Goal: Information Seeking & Learning: Learn about a topic

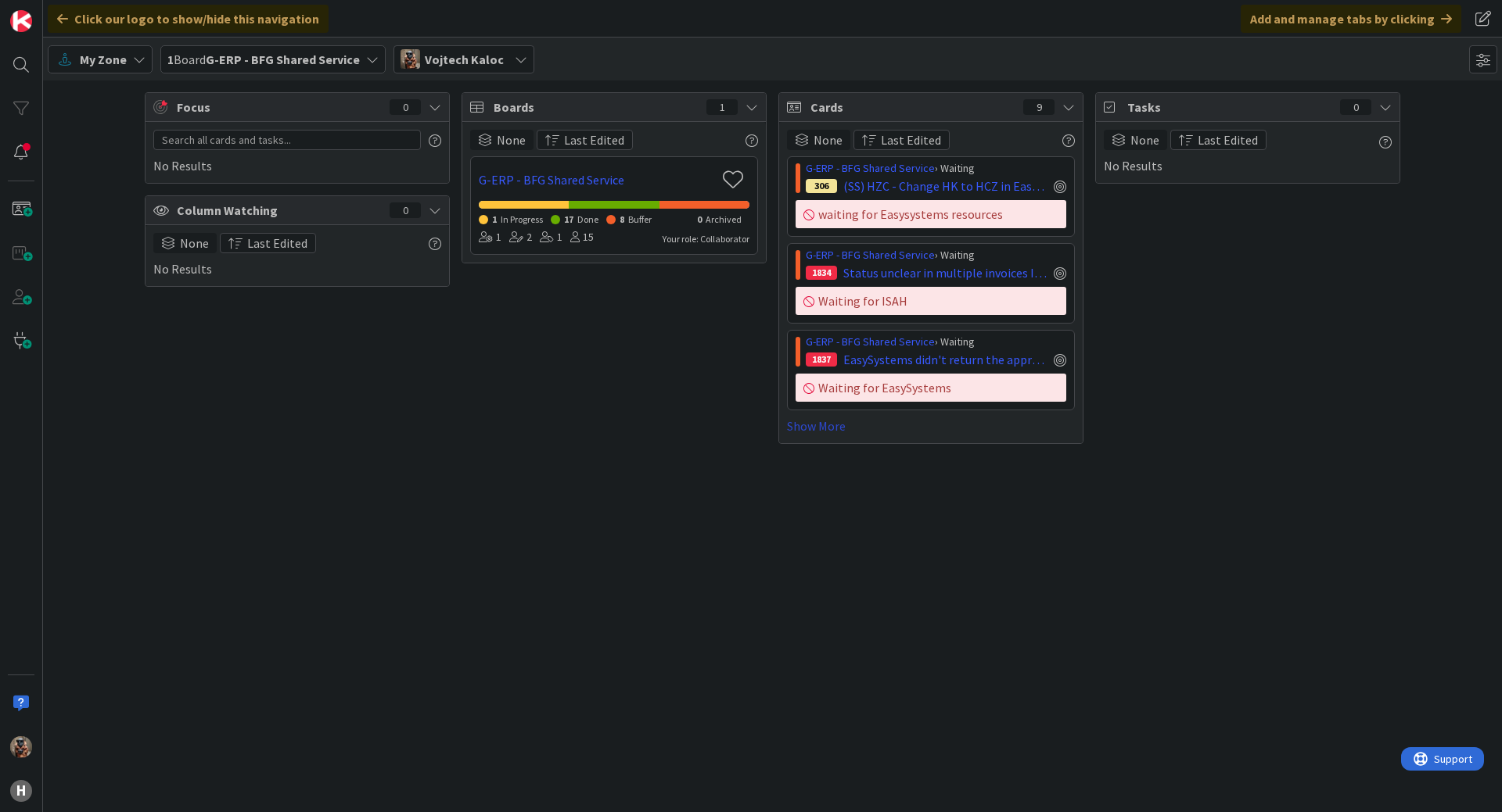
click at [820, 435] on link "Show More" at bounding box center [930, 426] width 288 height 19
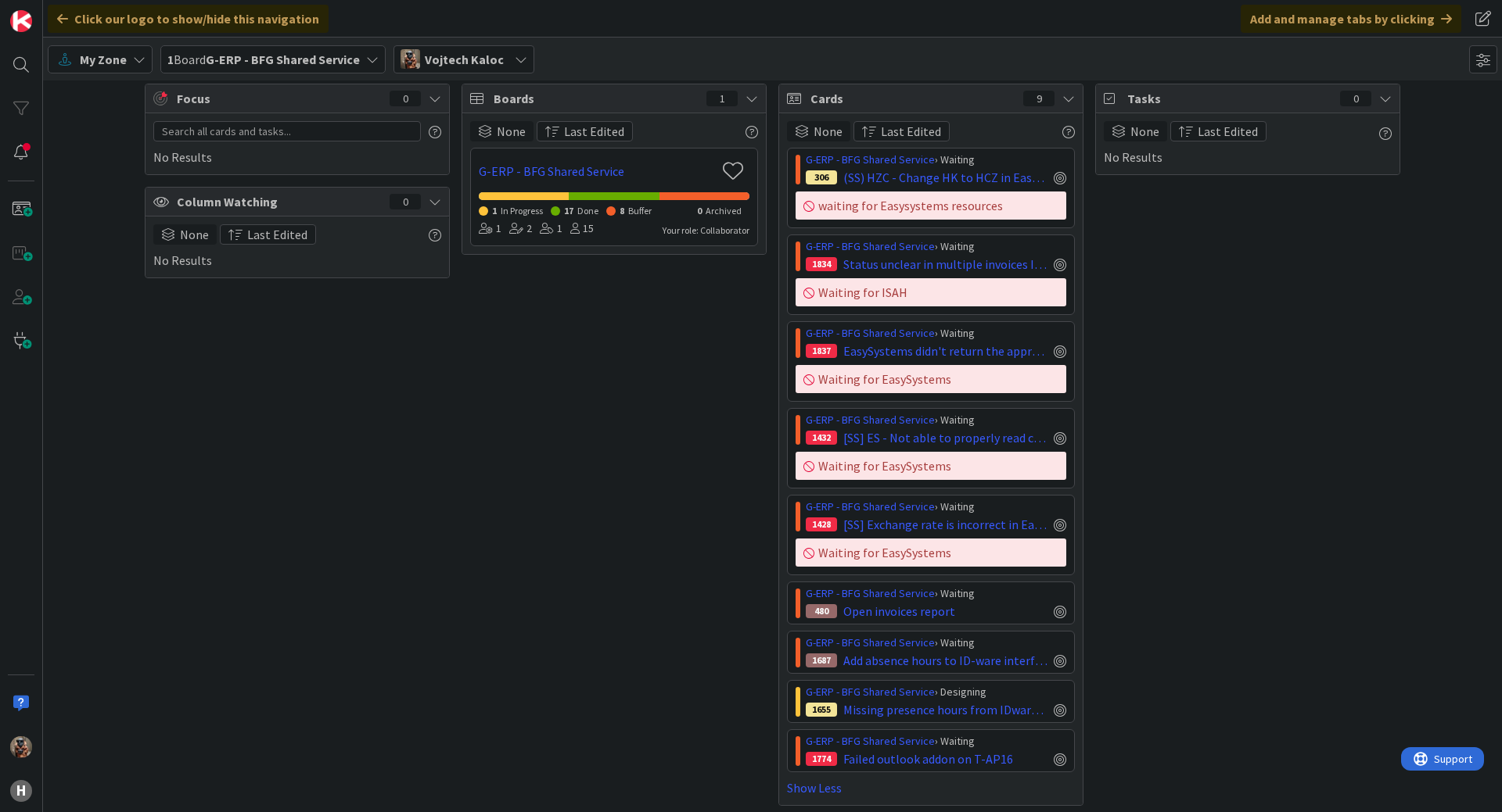
scroll to position [14, 0]
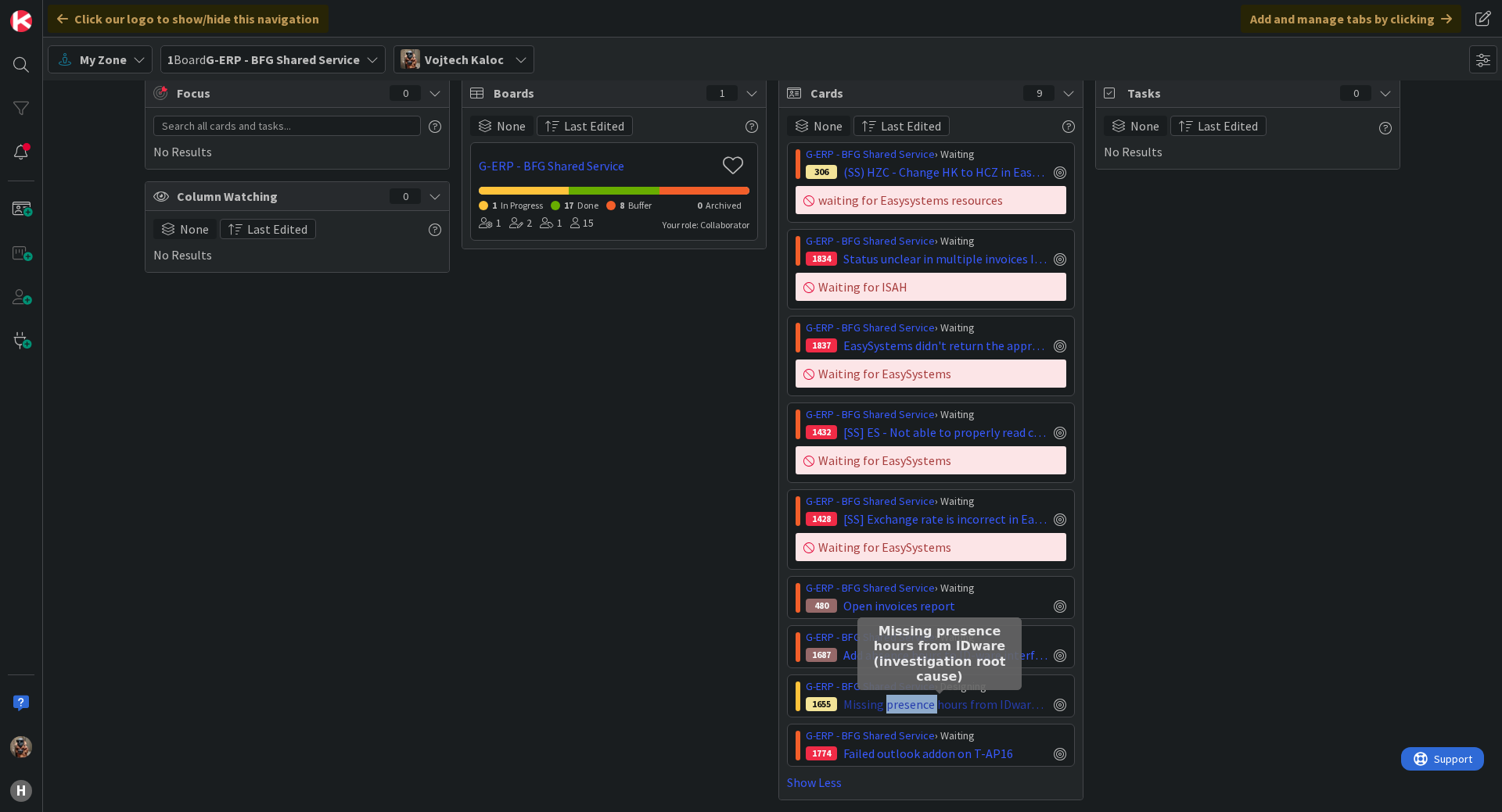
click at [908, 698] on span "Missing presence hours from IDware (investigation root cause)" at bounding box center [945, 704] width 204 height 19
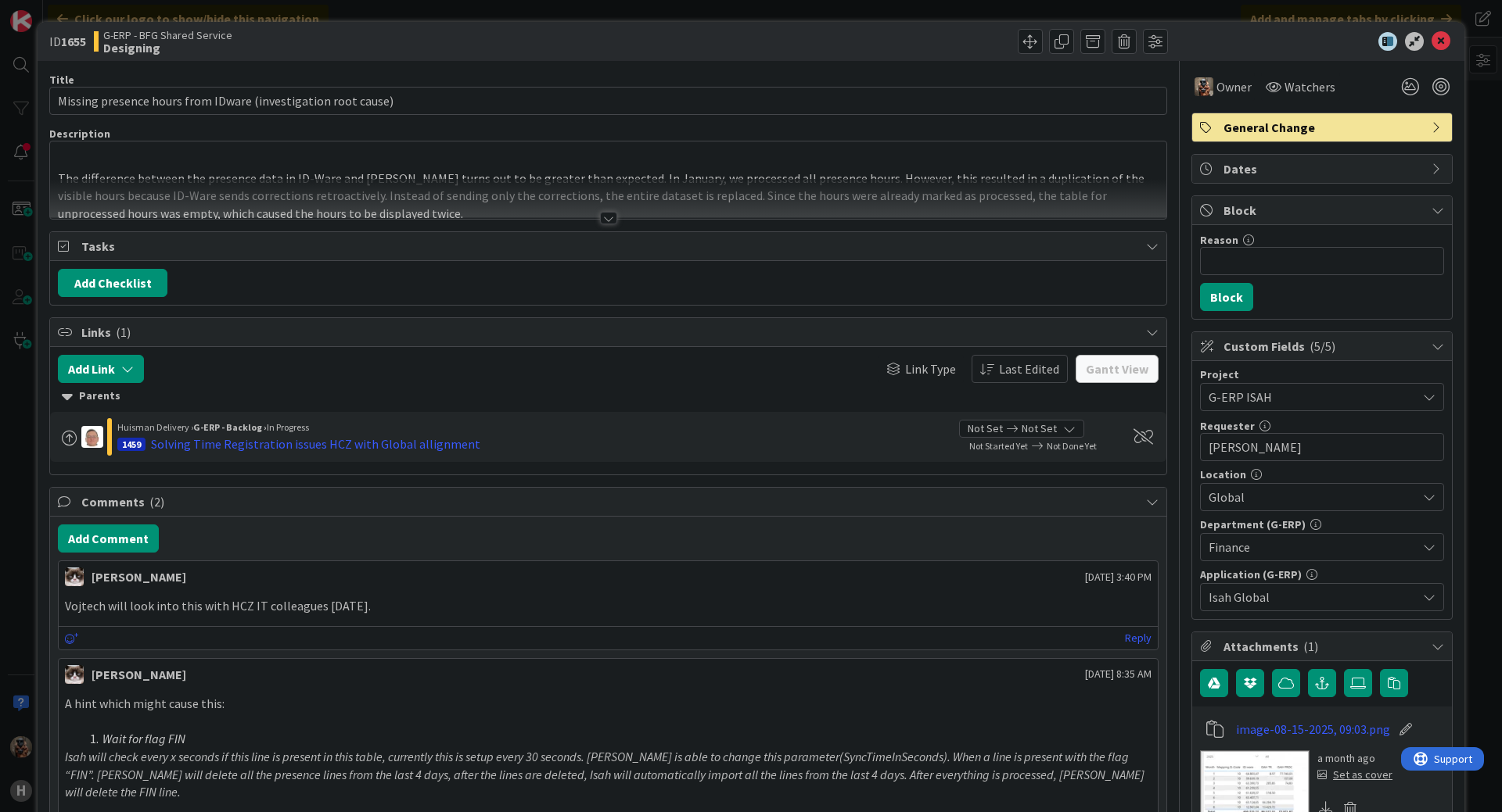
click at [451, 217] on div at bounding box center [608, 199] width 1117 height 40
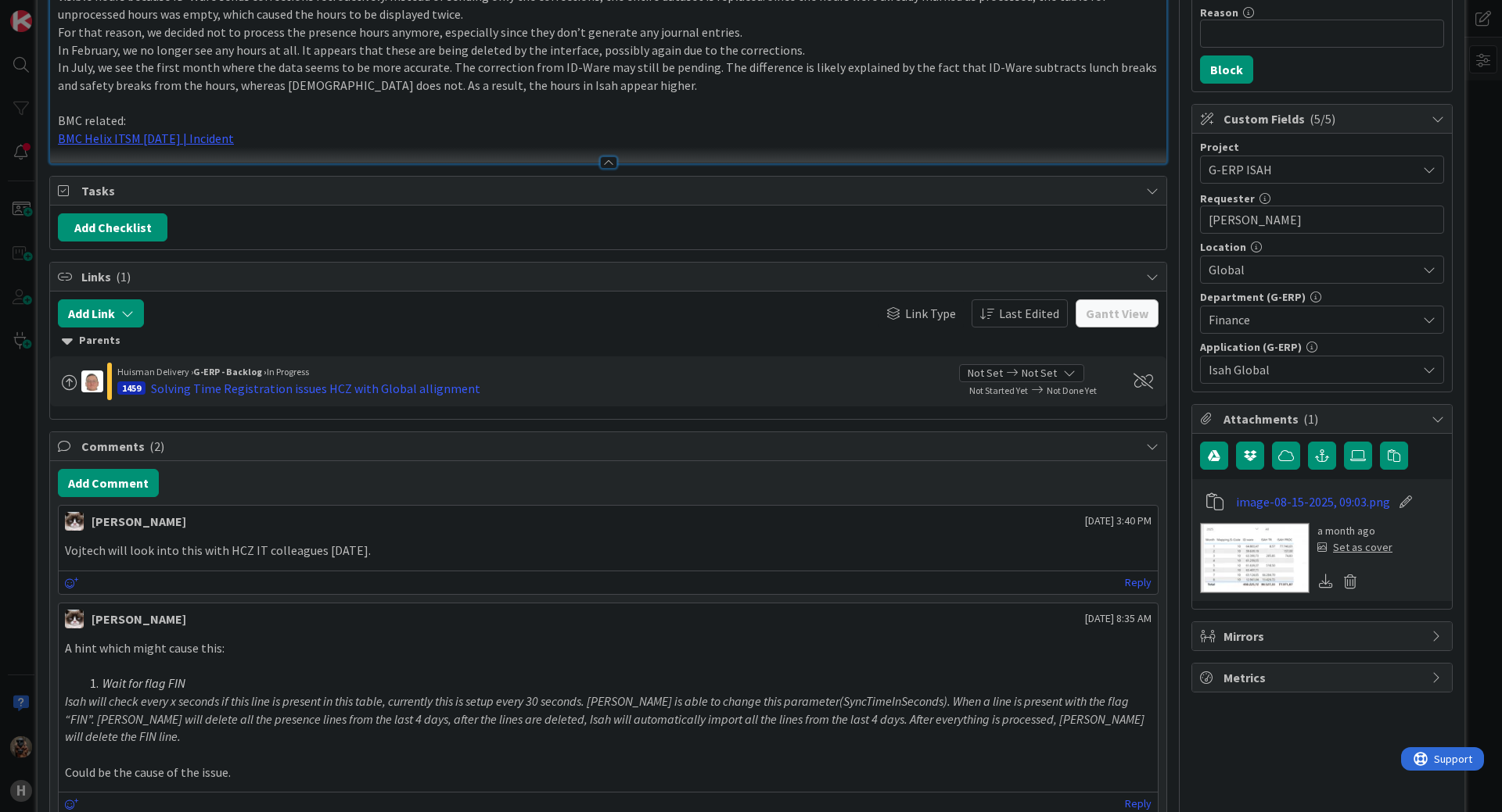
scroll to position [234, 0]
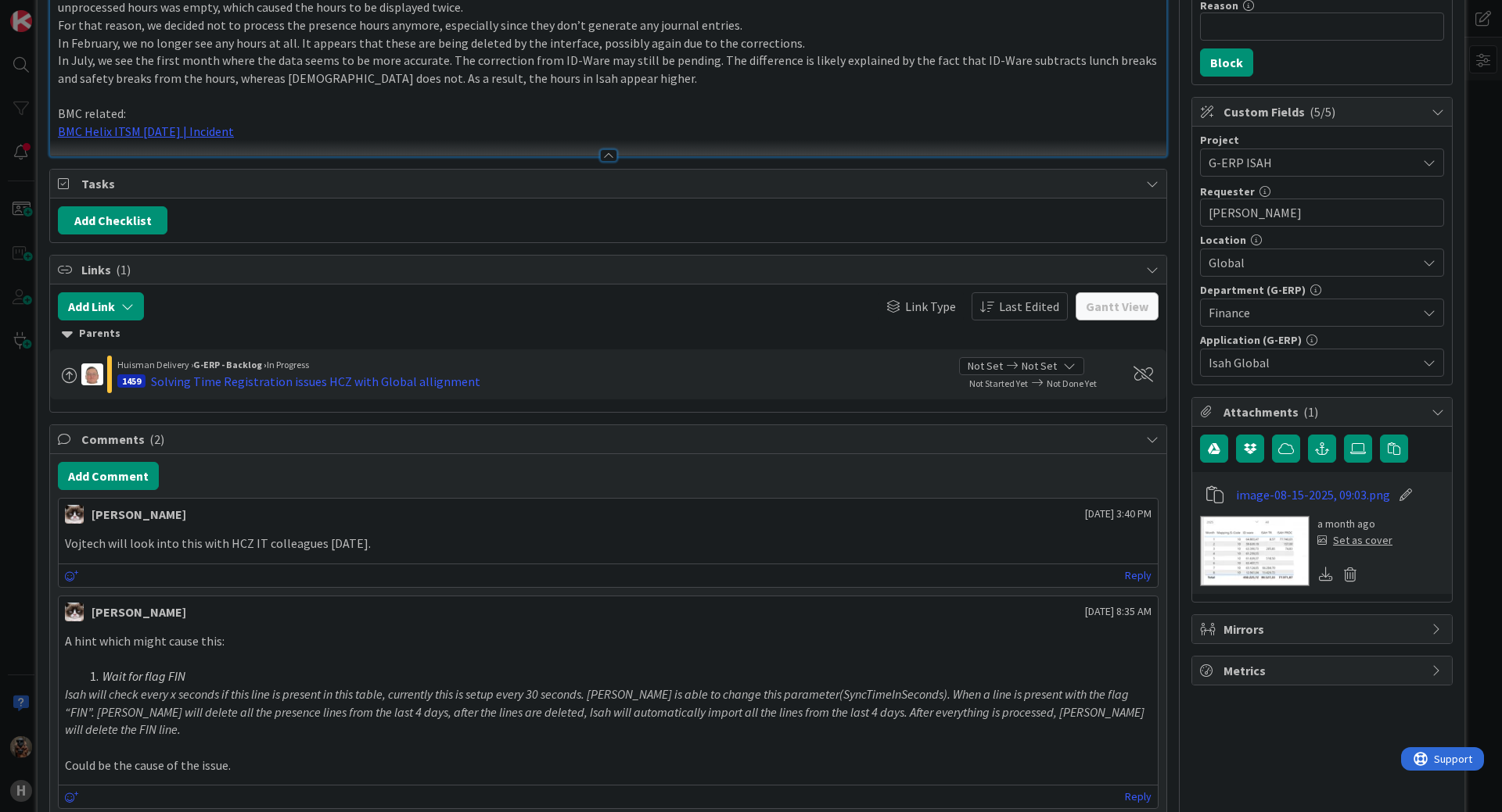
click at [1253, 551] on img at bounding box center [1255, 551] width 109 height 70
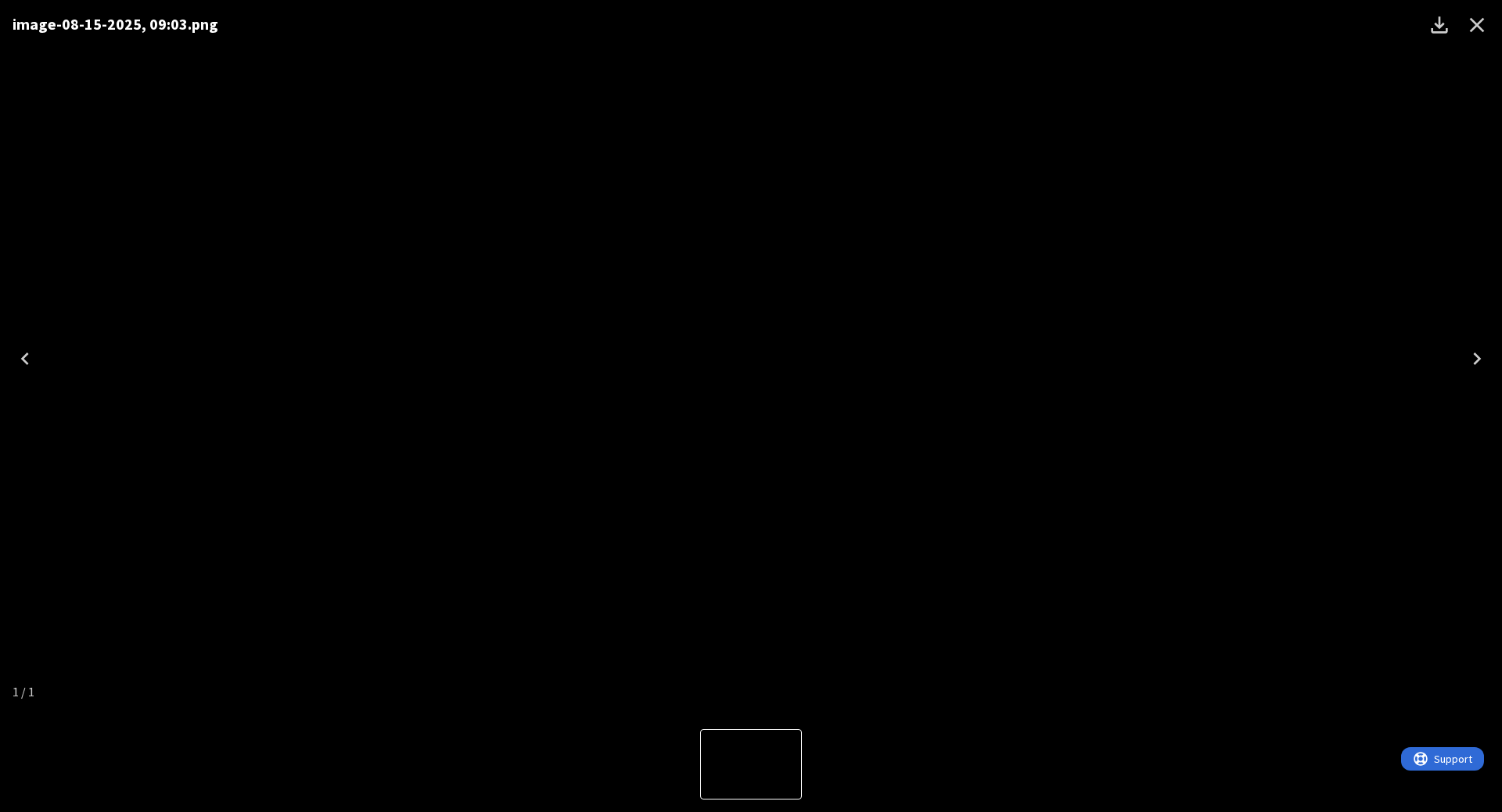
click at [1199, 529] on div "image-08-15-2025, 09:03.png" at bounding box center [751, 358] width 1502 height 717
click at [1221, 417] on div "image-08-15-2025, 09:03.png" at bounding box center [751, 358] width 1502 height 717
click at [1239, 410] on div "image-08-15-2025, 09:03.png" at bounding box center [751, 358] width 1502 height 717
click at [1482, 21] on icon "Close" at bounding box center [1477, 26] width 15 height 15
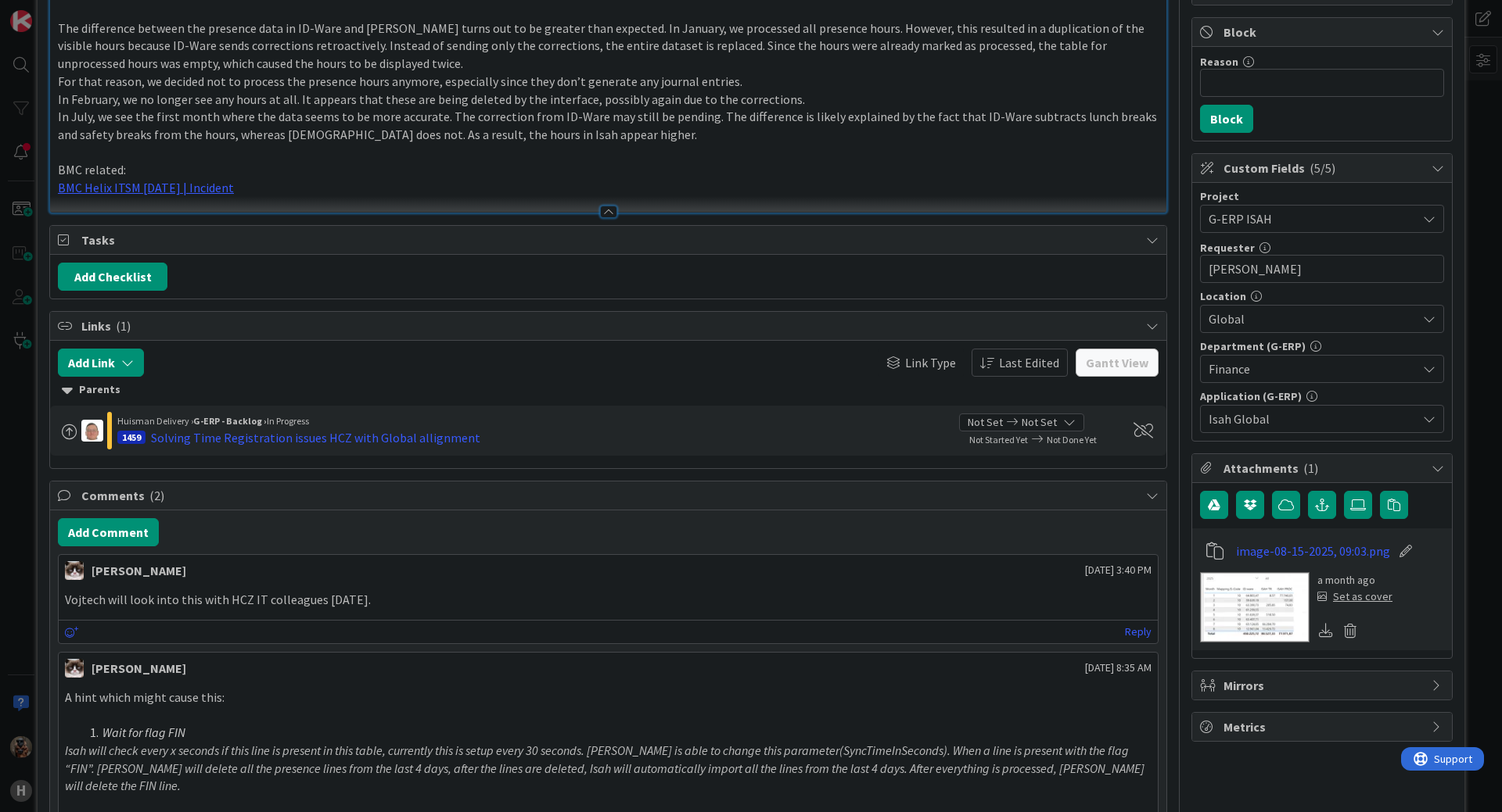
scroll to position [0, 0]
